Goal: Transaction & Acquisition: Purchase product/service

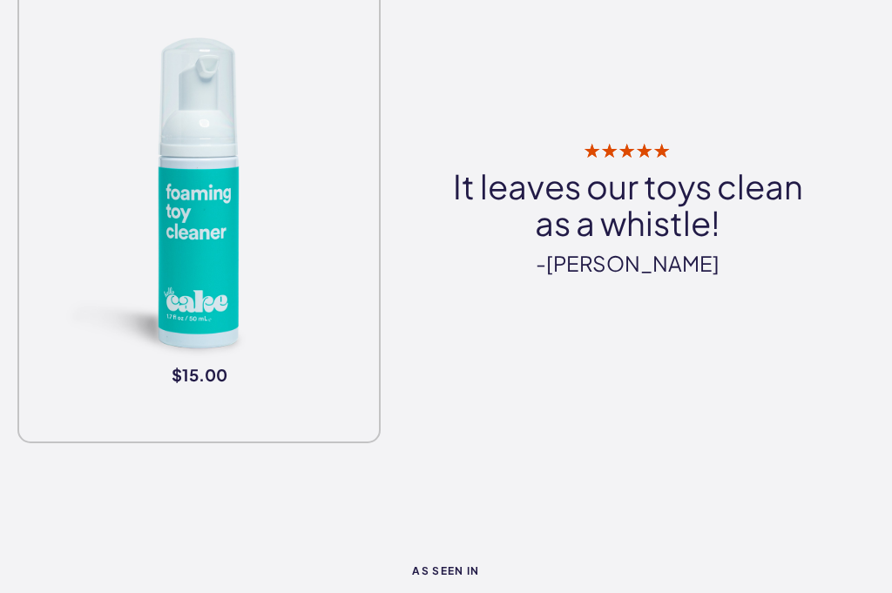
scroll to position [2945, 0]
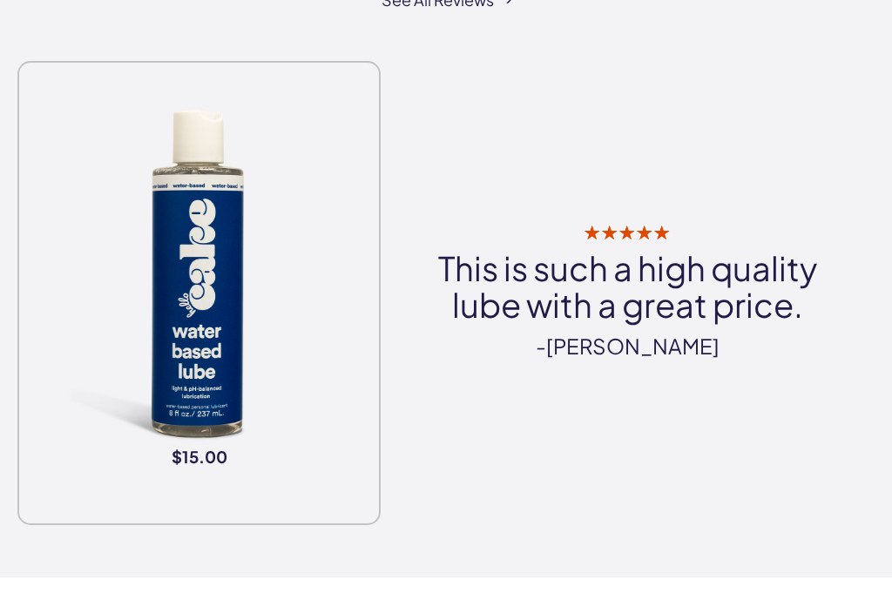
scroll to position [858, 0]
click at [88, 314] on img at bounding box center [199, 275] width 346 height 346
